Goal: Navigation & Orientation: Find specific page/section

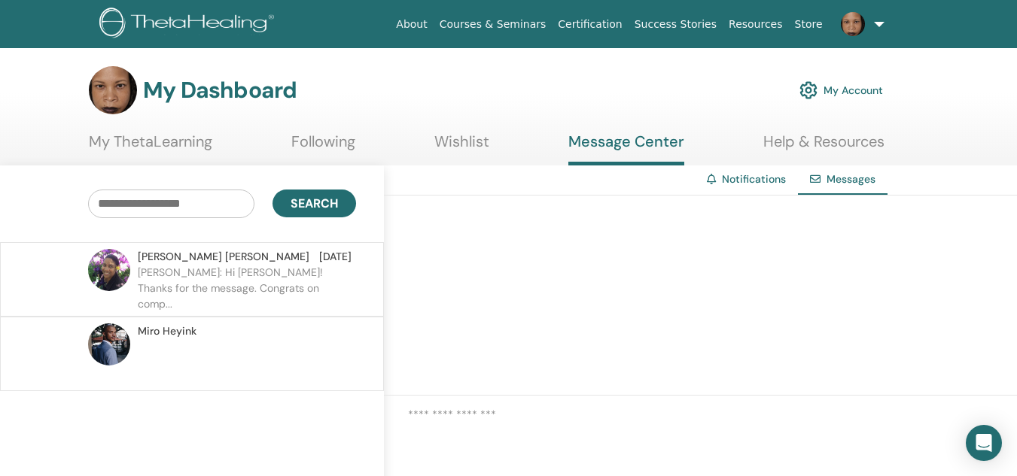
click at [528, 28] on link "Courses & Seminars" at bounding box center [492, 25] width 119 height 28
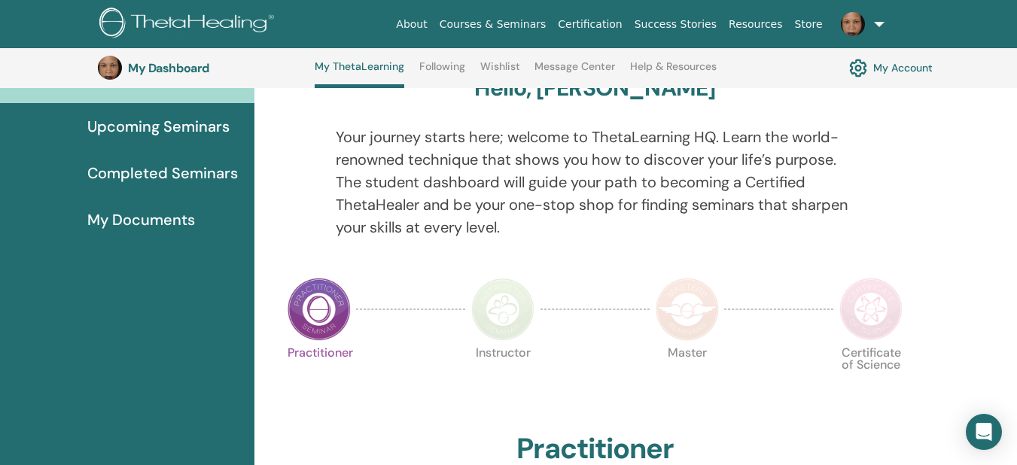
scroll to position [145, 0]
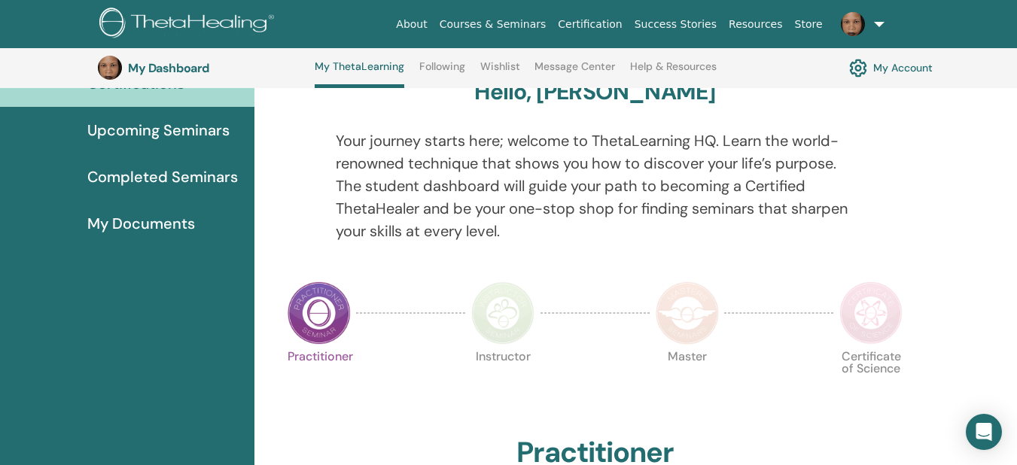
click at [190, 179] on span "Completed Seminars" at bounding box center [162, 177] width 151 height 23
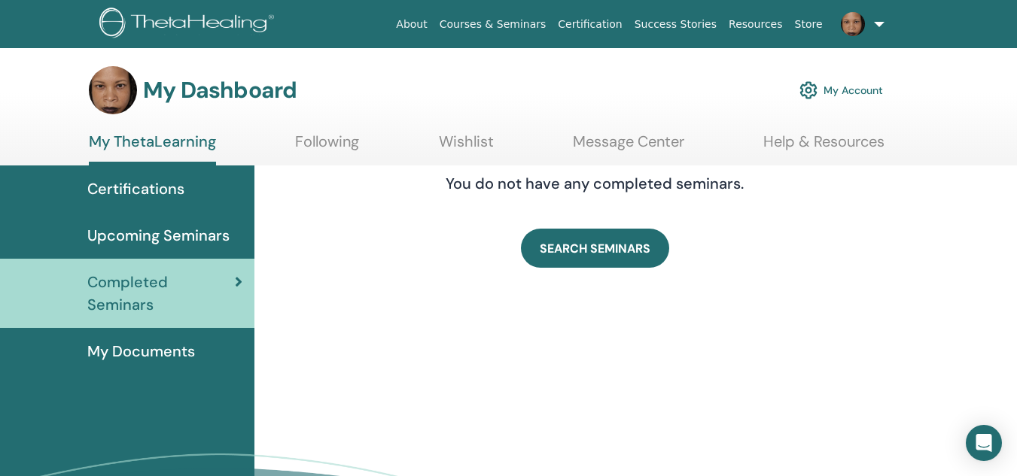
click at [158, 351] on span "My Documents" at bounding box center [141, 351] width 108 height 23
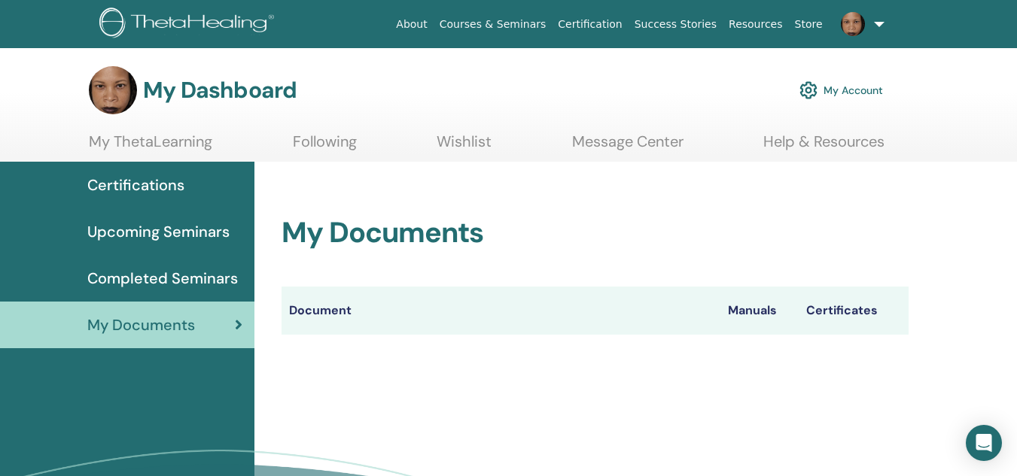
click at [194, 233] on span "Upcoming Seminars" at bounding box center [158, 231] width 142 height 23
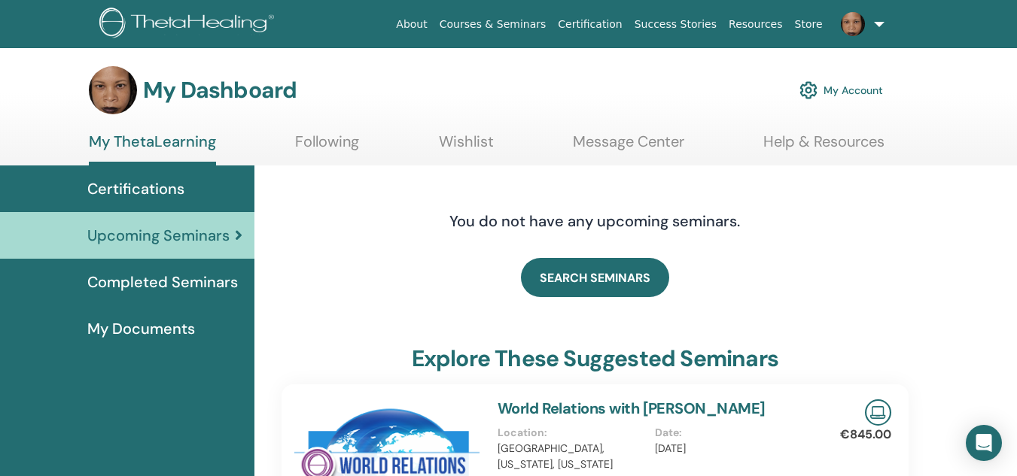
click at [130, 196] on span "Certifications" at bounding box center [135, 189] width 97 height 23
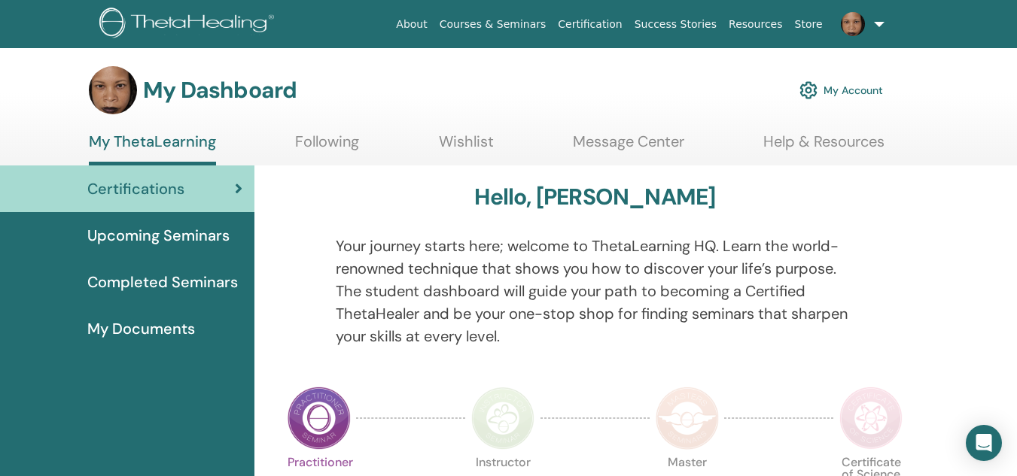
click at [864, 23] on img at bounding box center [853, 24] width 24 height 24
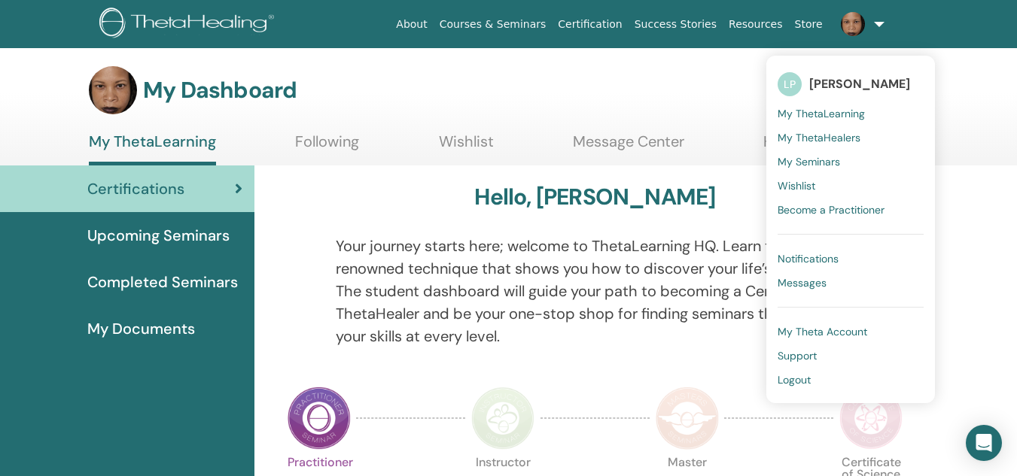
click at [856, 391] on link "Logout" at bounding box center [850, 380] width 146 height 24
